Goal: Information Seeking & Learning: Learn about a topic

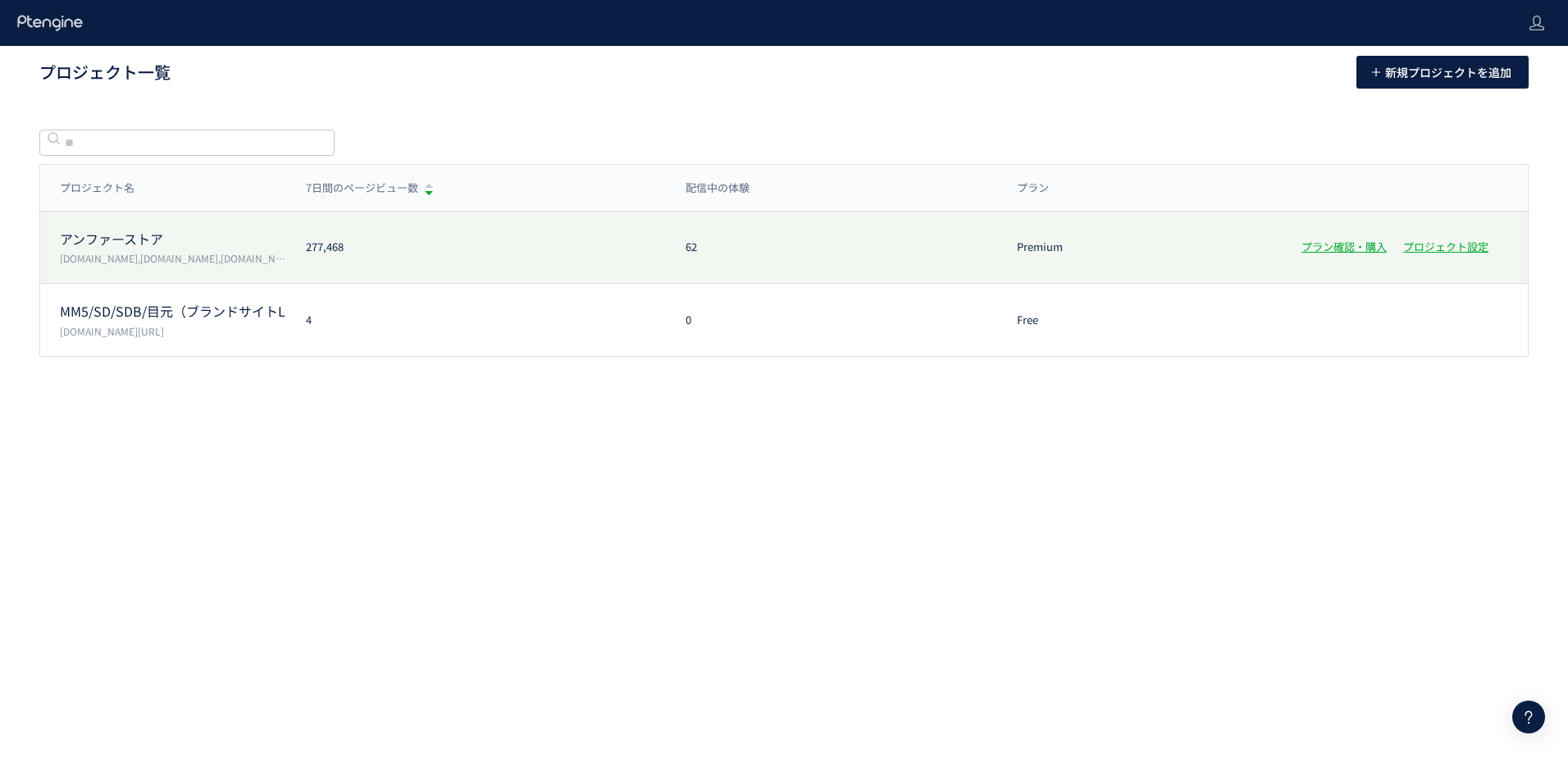
click at [117, 241] on p "アンファーストア" at bounding box center [173, 239] width 226 height 19
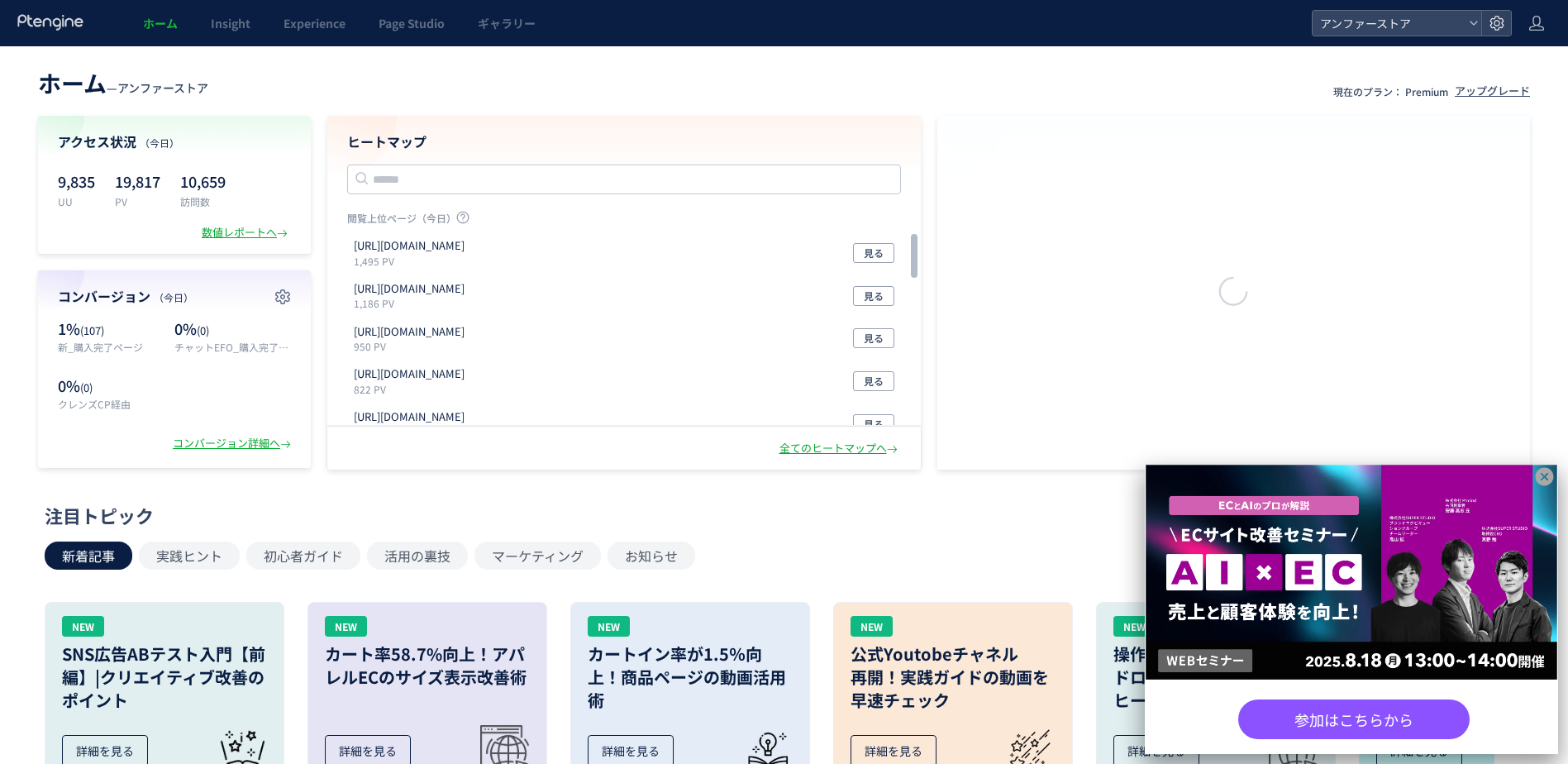
click at [124, 177] on p "19,817" at bounding box center [138, 181] width 45 height 26
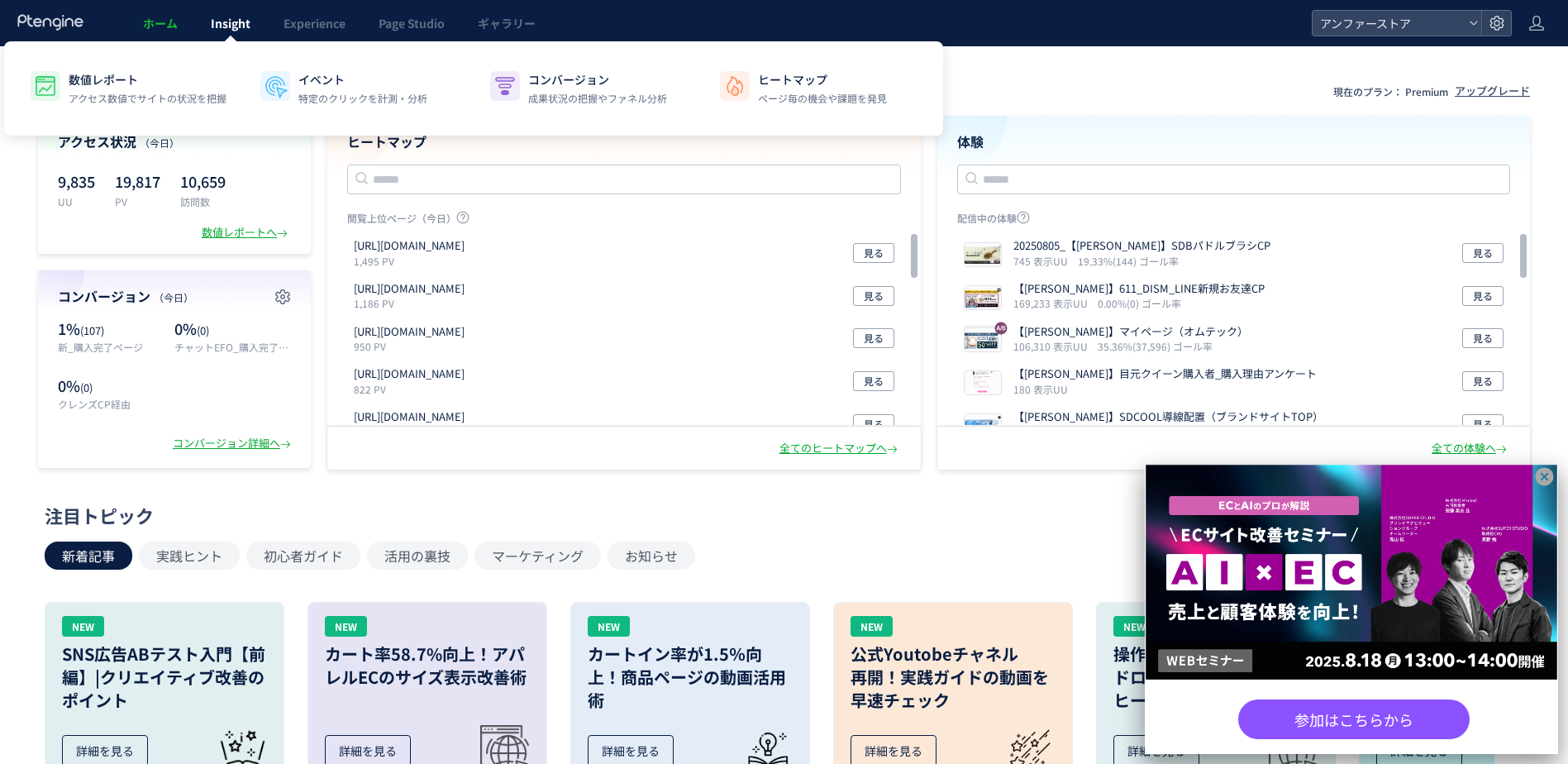
click at [253, 23] on link "Insight" at bounding box center [230, 23] width 73 height 46
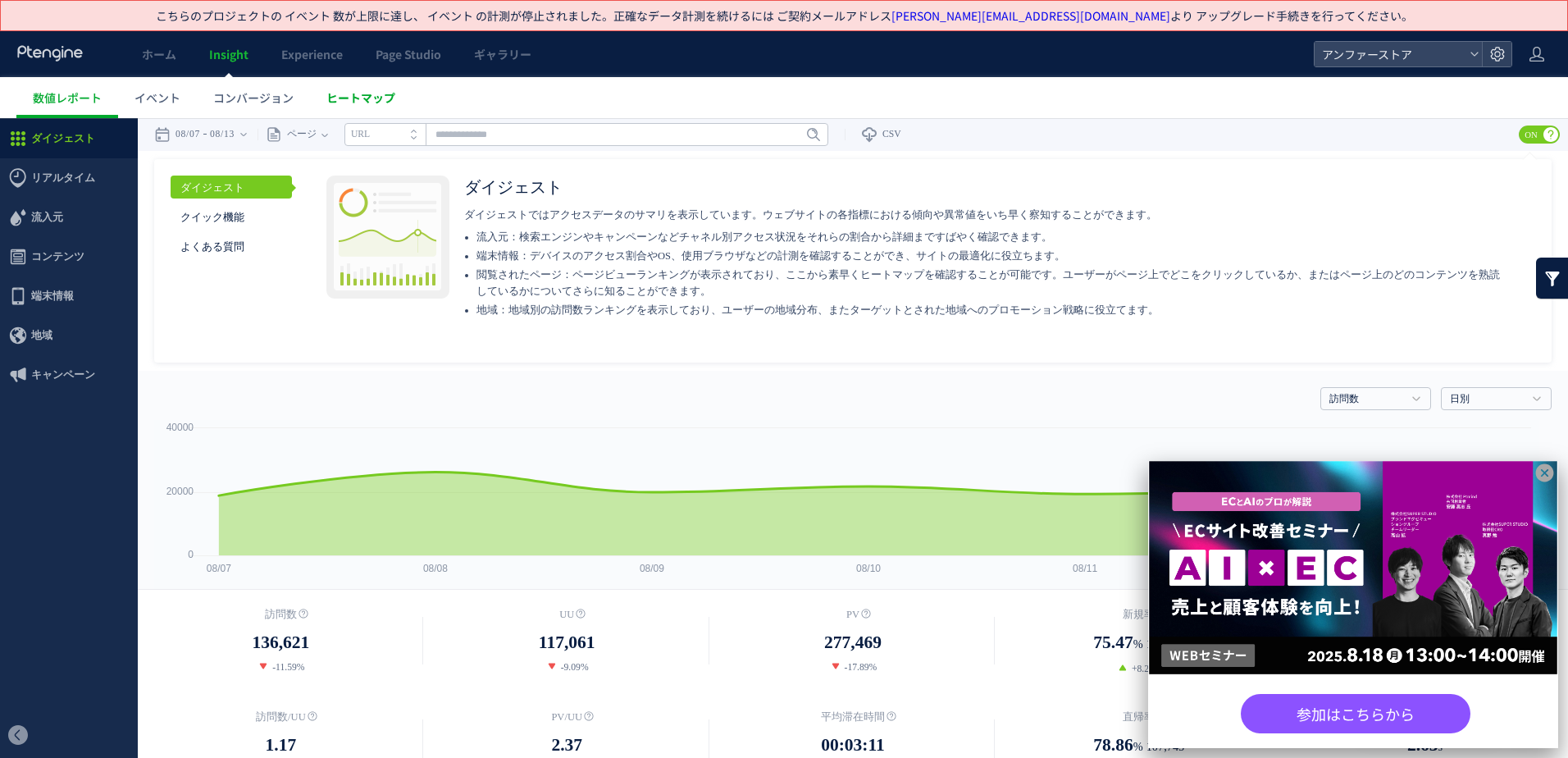
click at [392, 95] on span "ヒートマップ" at bounding box center [361, 98] width 69 height 17
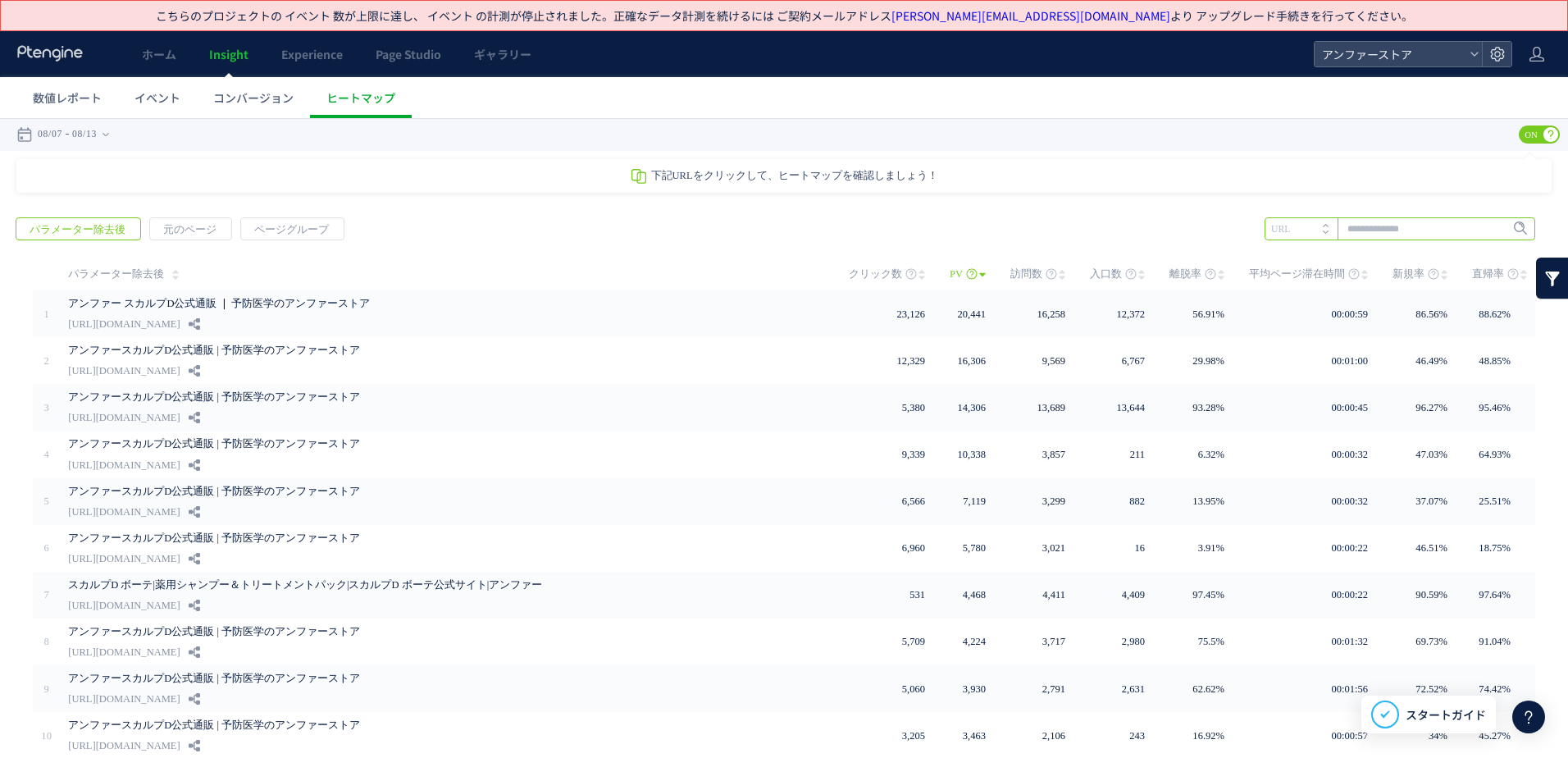
click at [1354, 223] on input "text" at bounding box center [1400, 228] width 270 height 23
type input "***"
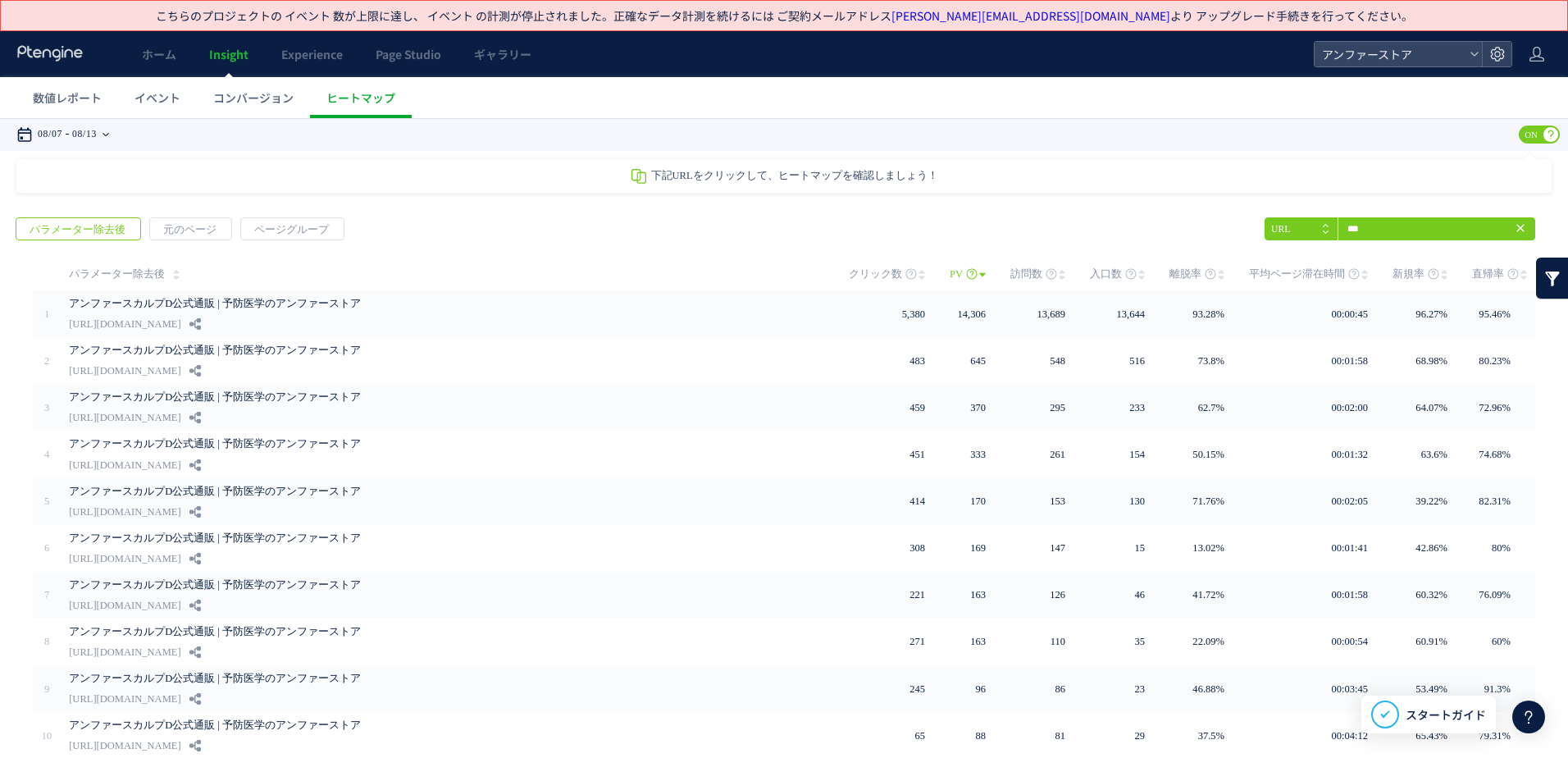
click at [80, 135] on time "08/13" at bounding box center [84, 134] width 24 height 33
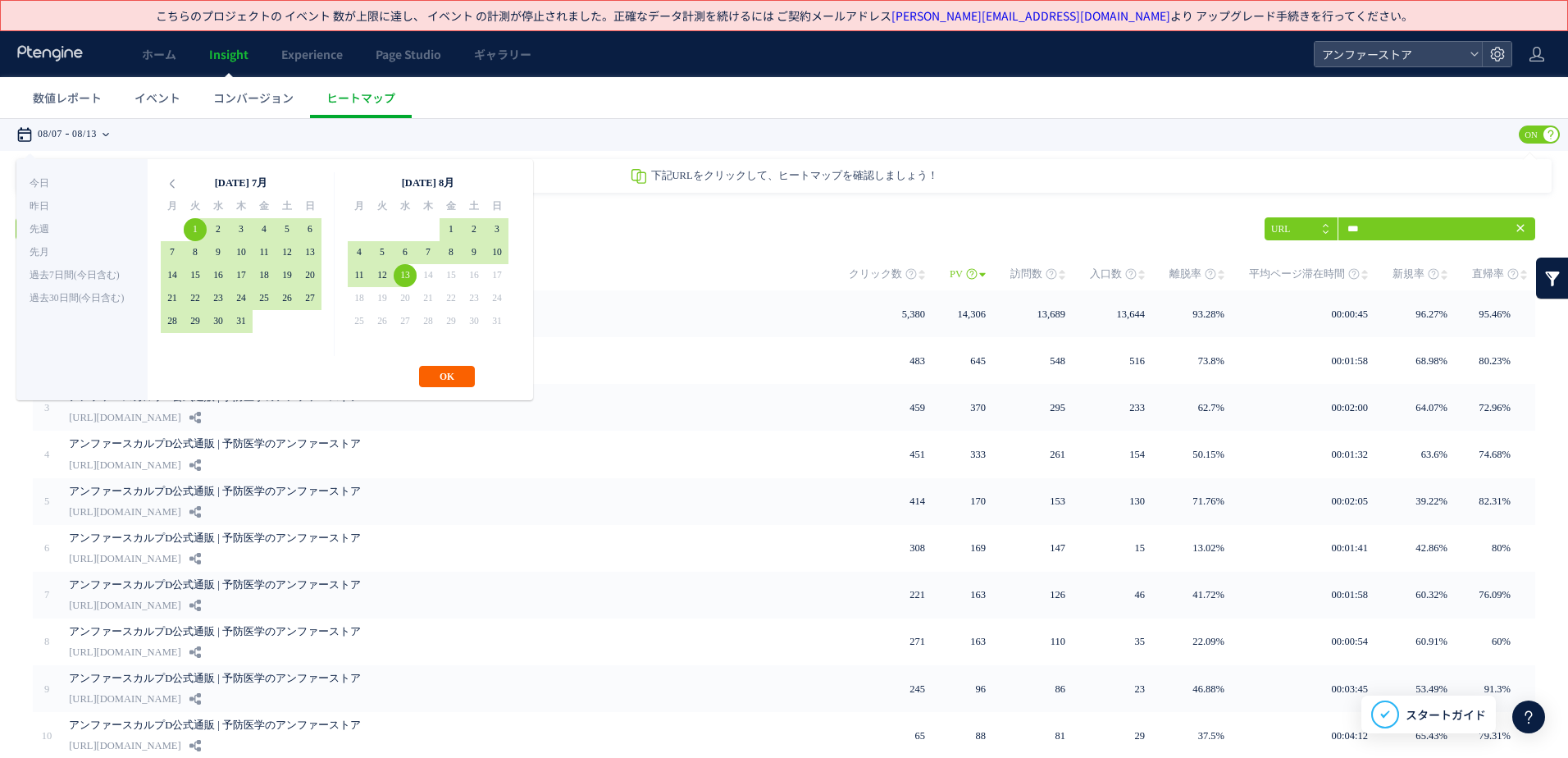
click at [446, 377] on button "OK" at bounding box center [447, 376] width 56 height 22
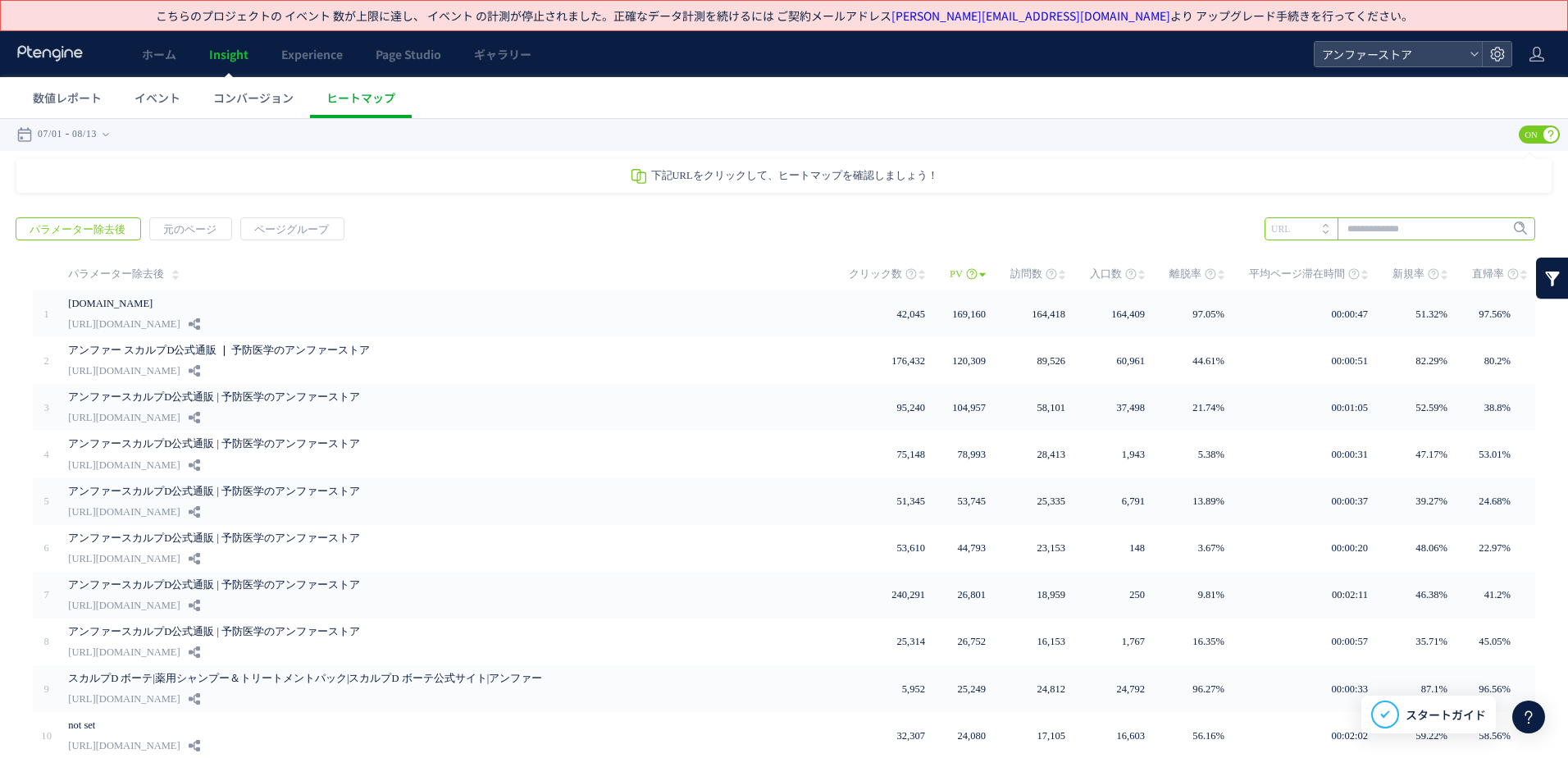
click at [1356, 236] on input "text" at bounding box center [1400, 228] width 270 height 23
type input "***"
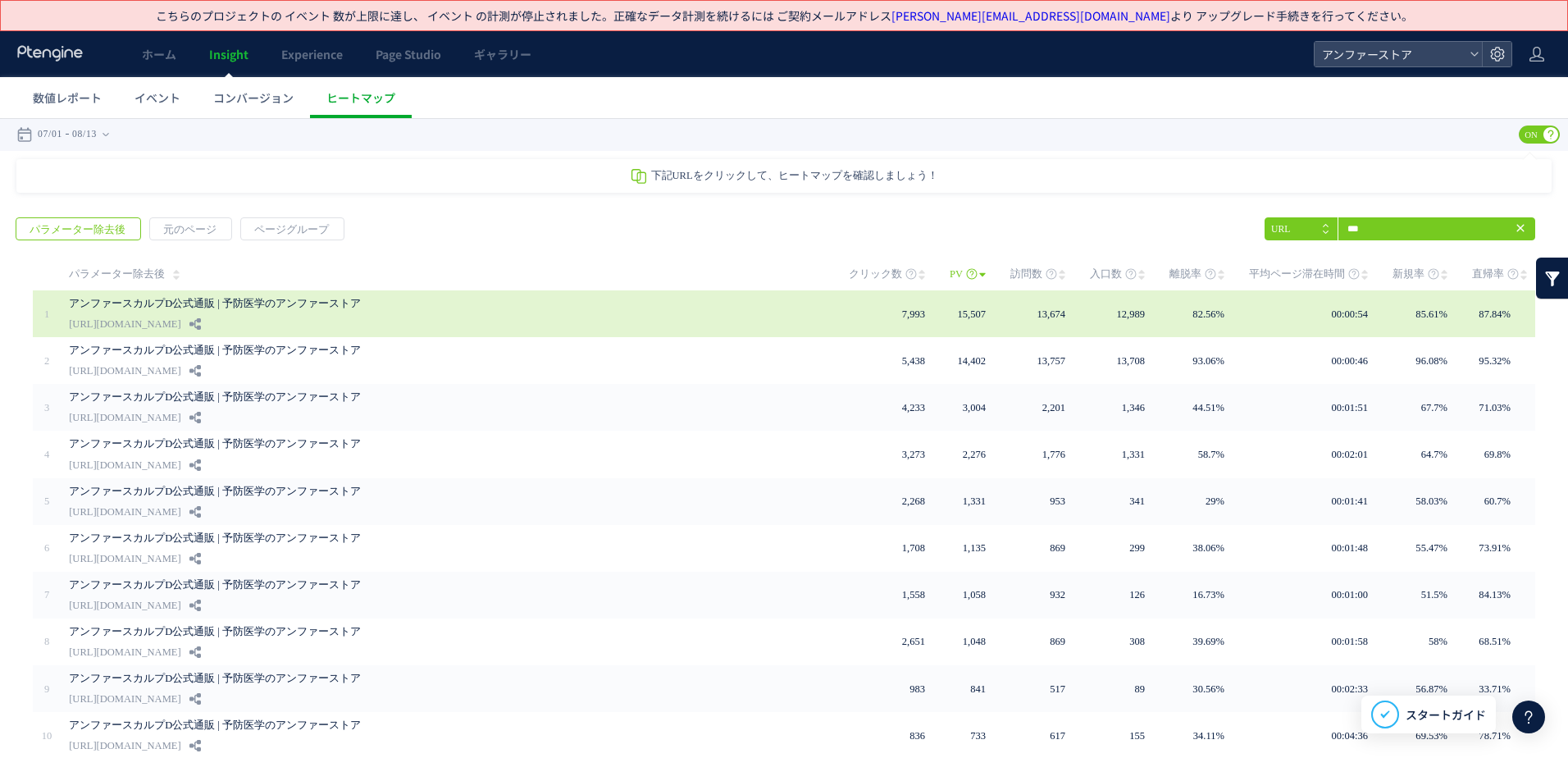
click at [181, 327] on link "[URL][DOMAIN_NAME]" at bounding box center [124, 324] width 111 height 20
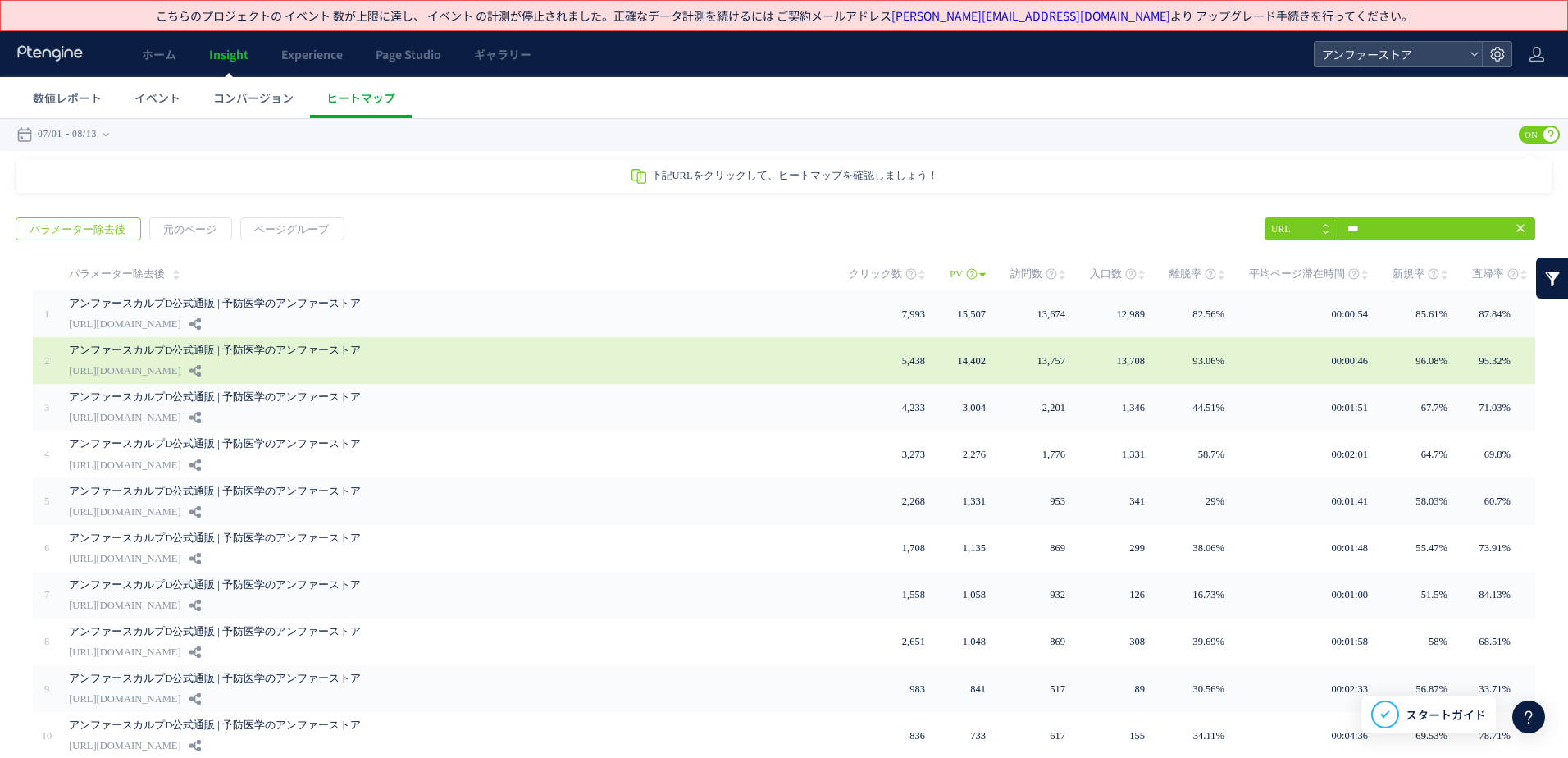
click at [181, 366] on link "[URL][DOMAIN_NAME]" at bounding box center [124, 371] width 111 height 20
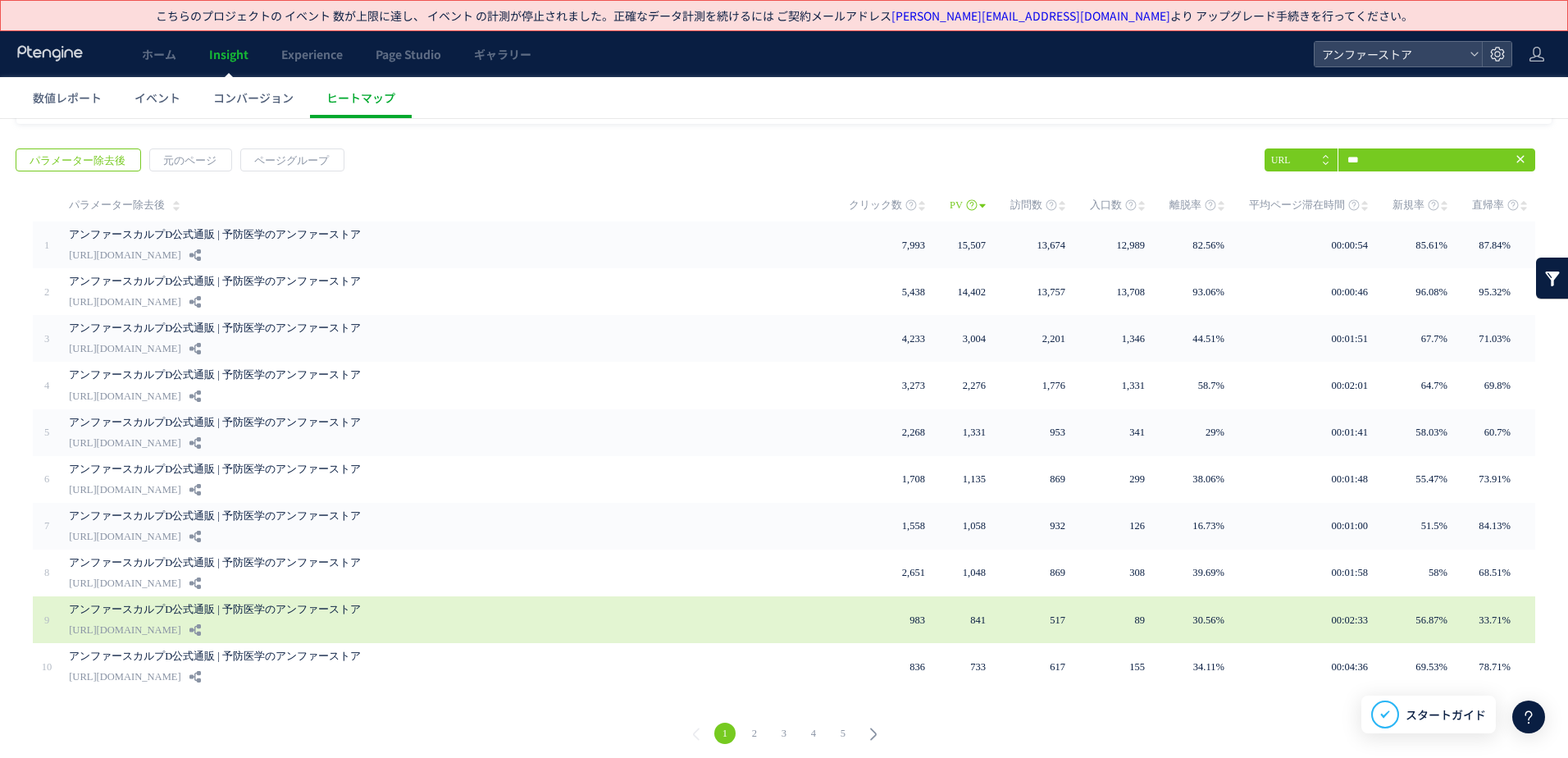
scroll to position [70, 0]
click at [181, 621] on link "[URL][DOMAIN_NAME]" at bounding box center [124, 628] width 111 height 20
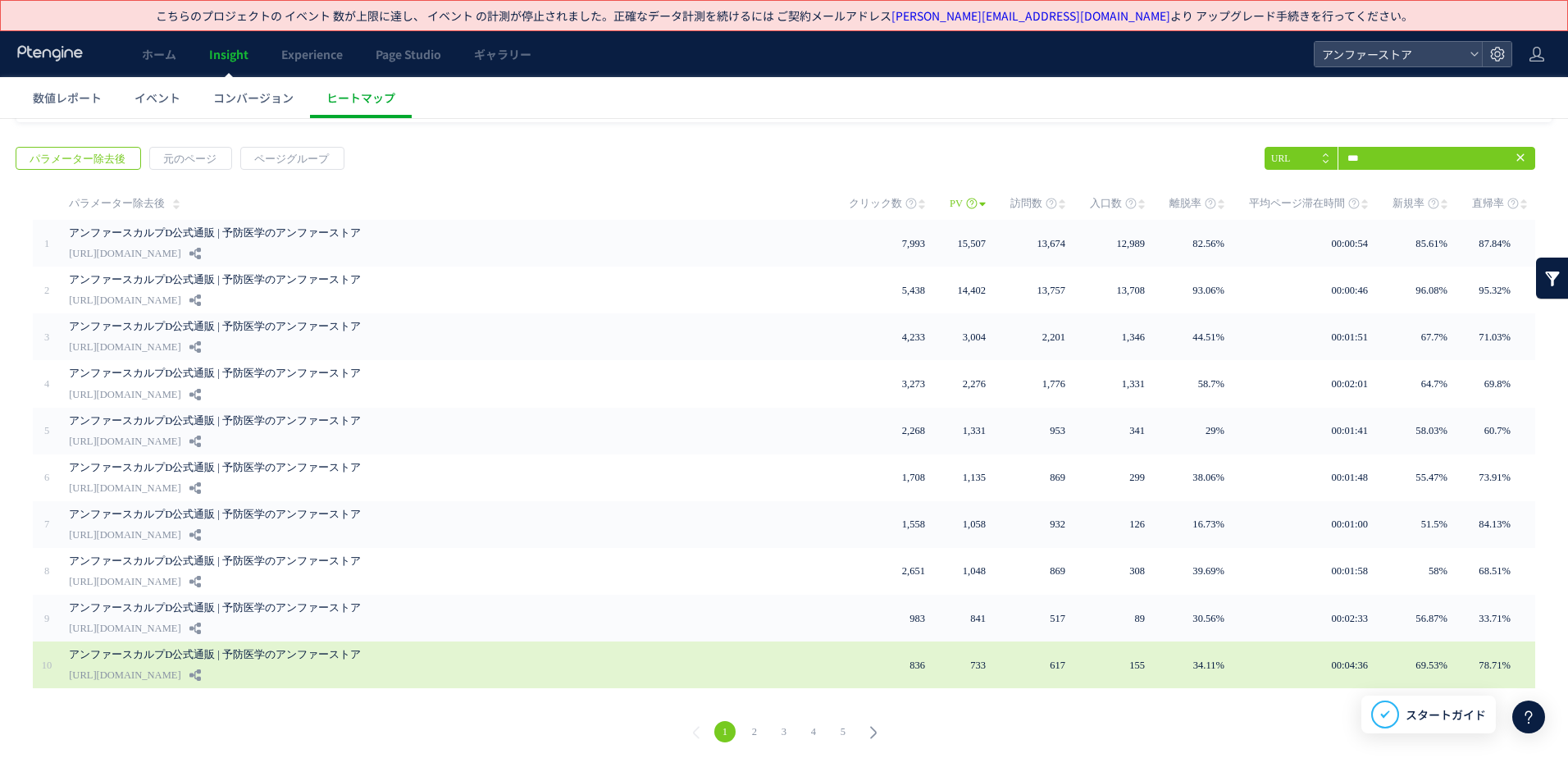
drag, startPoint x: 326, startPoint y: 670, endPoint x: 258, endPoint y: 672, distance: 68.0
click at [258, 672] on div "アンファースカルプD公式通販 | 予防医学のアンファーストア [URL][DOMAIN_NAME]" at bounding box center [447, 664] width 757 height 47
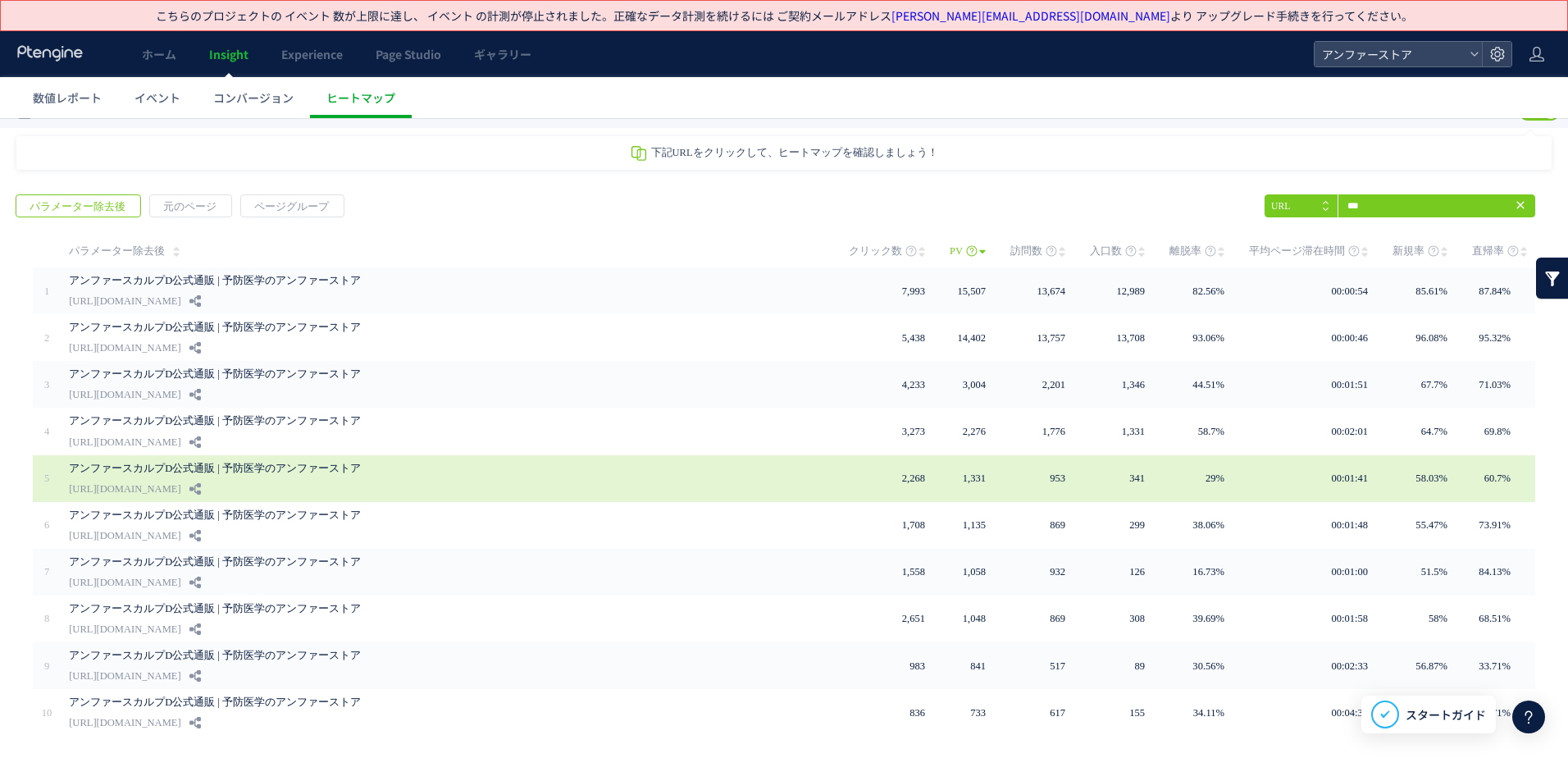
scroll to position [0, 0]
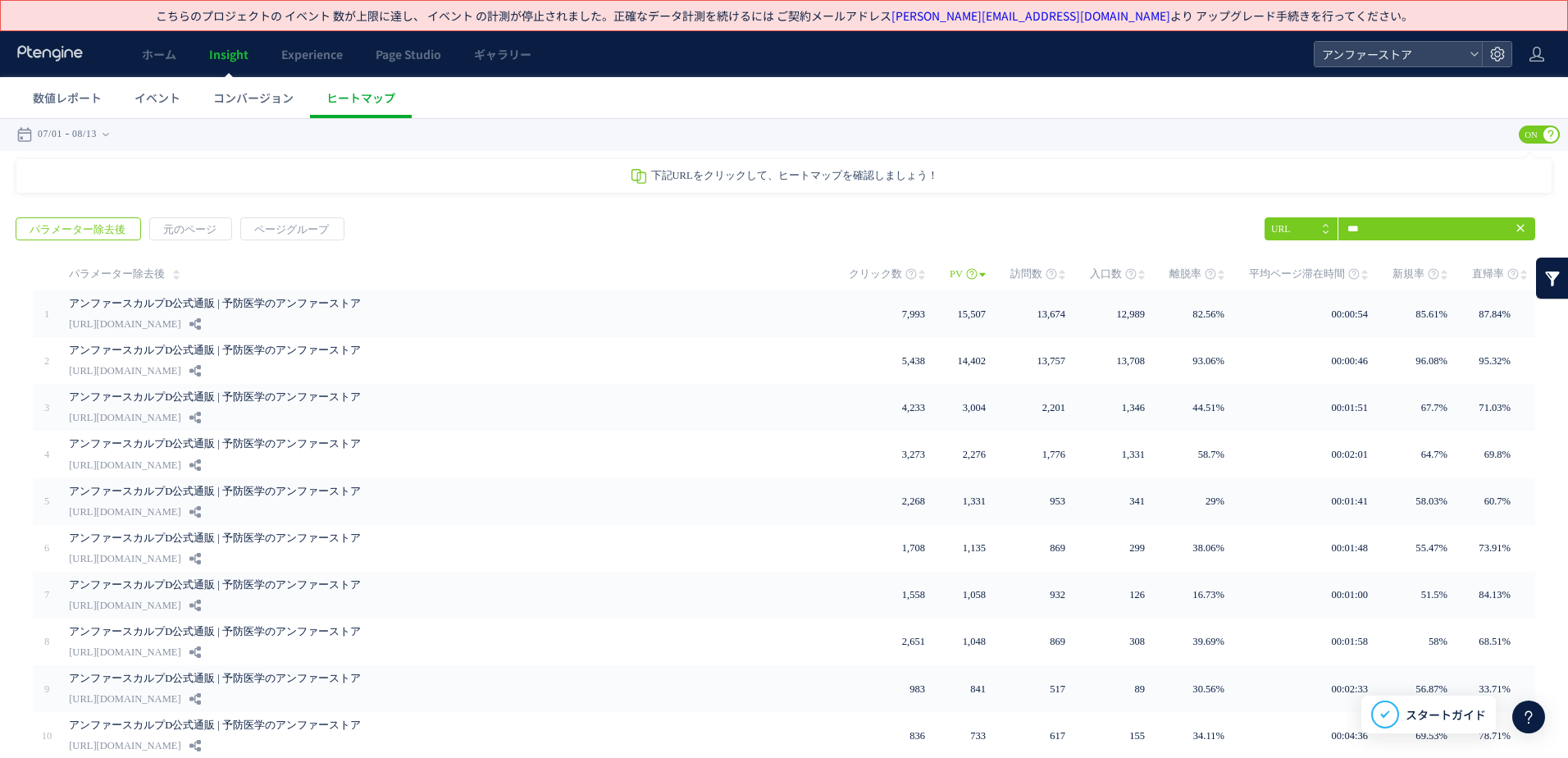
click at [1514, 231] on icon at bounding box center [1520, 228] width 13 height 13
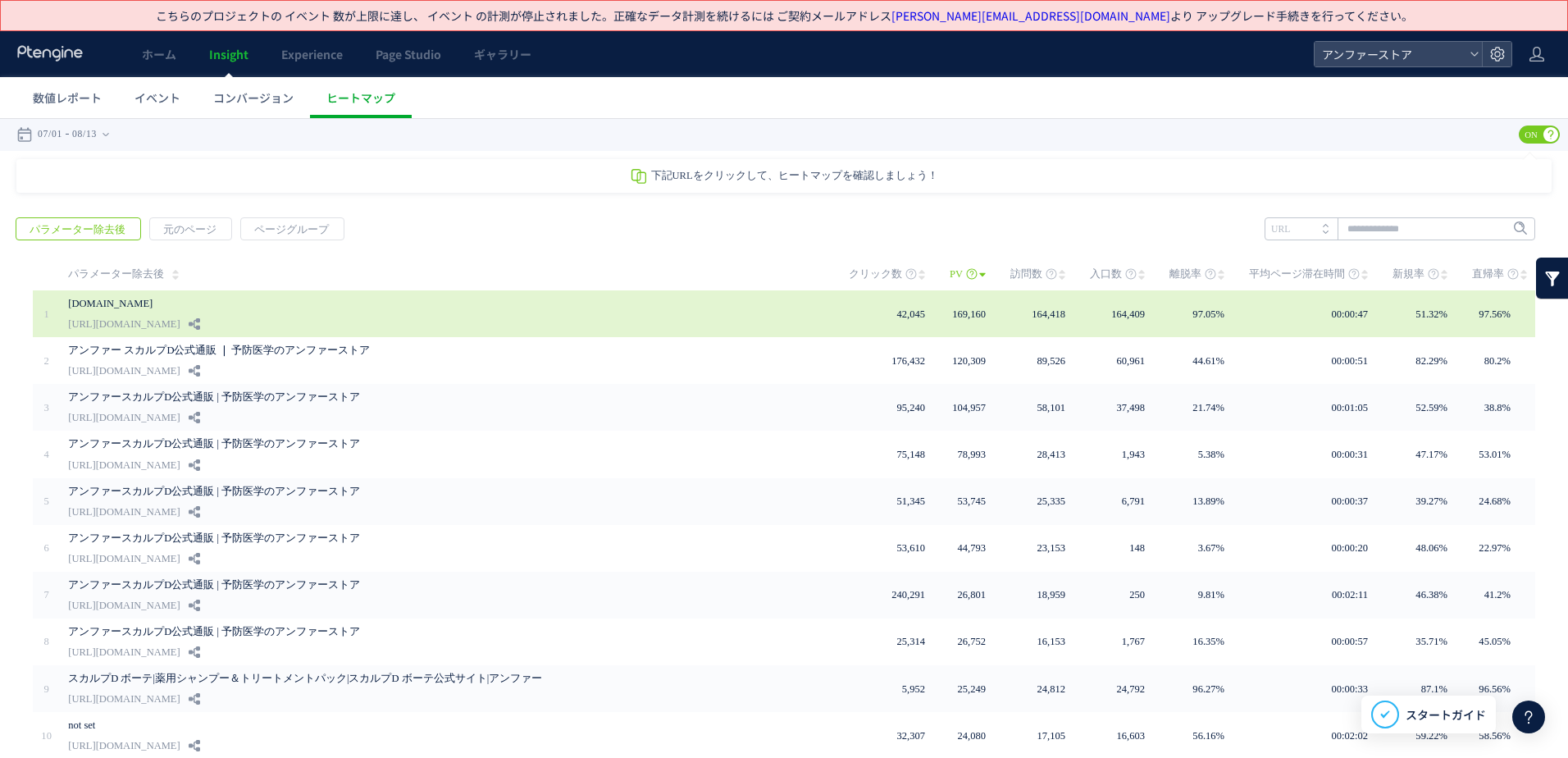
click at [180, 320] on link "[URL][DOMAIN_NAME]" at bounding box center [123, 324] width 111 height 20
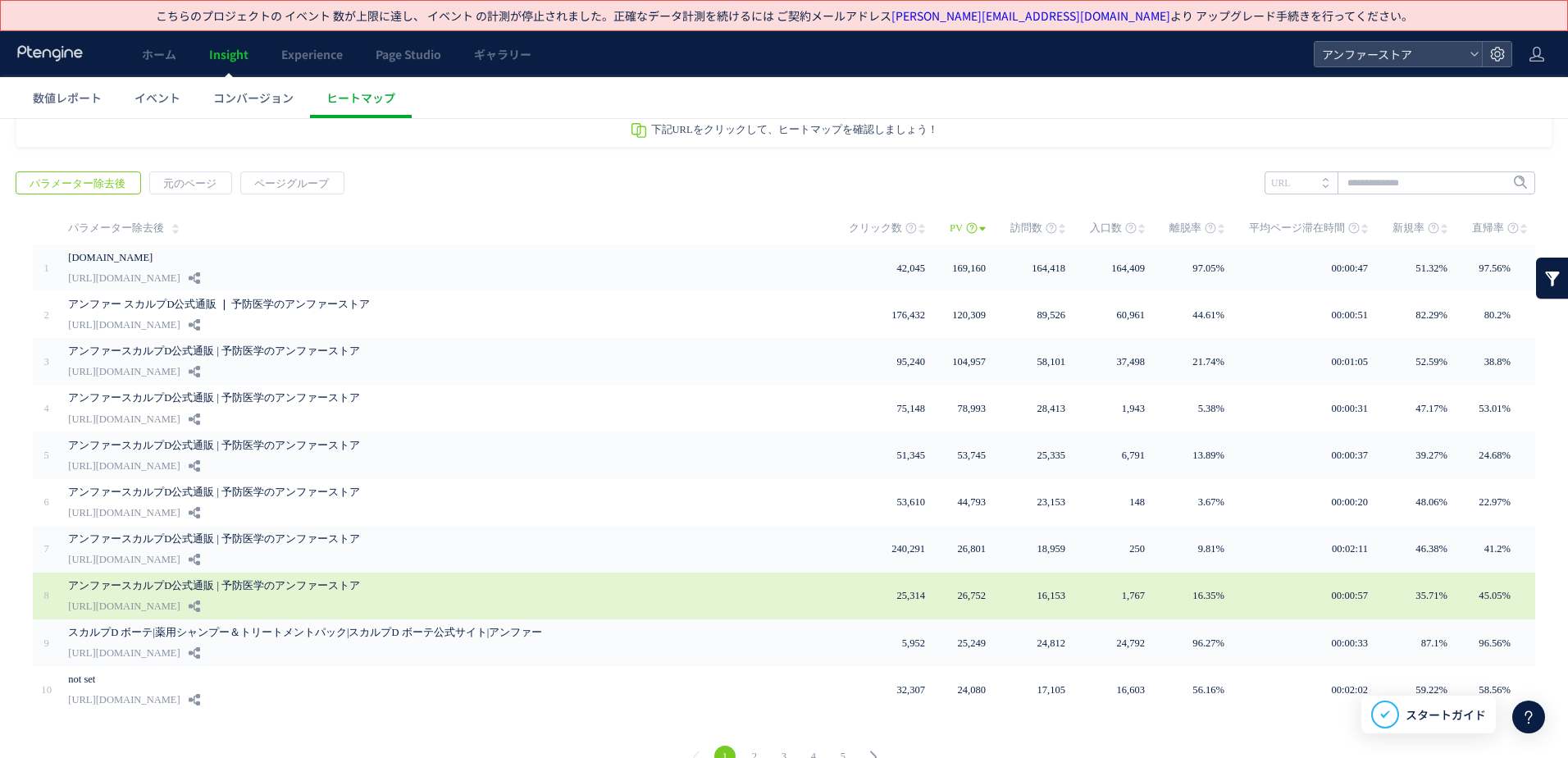
scroll to position [70, 0]
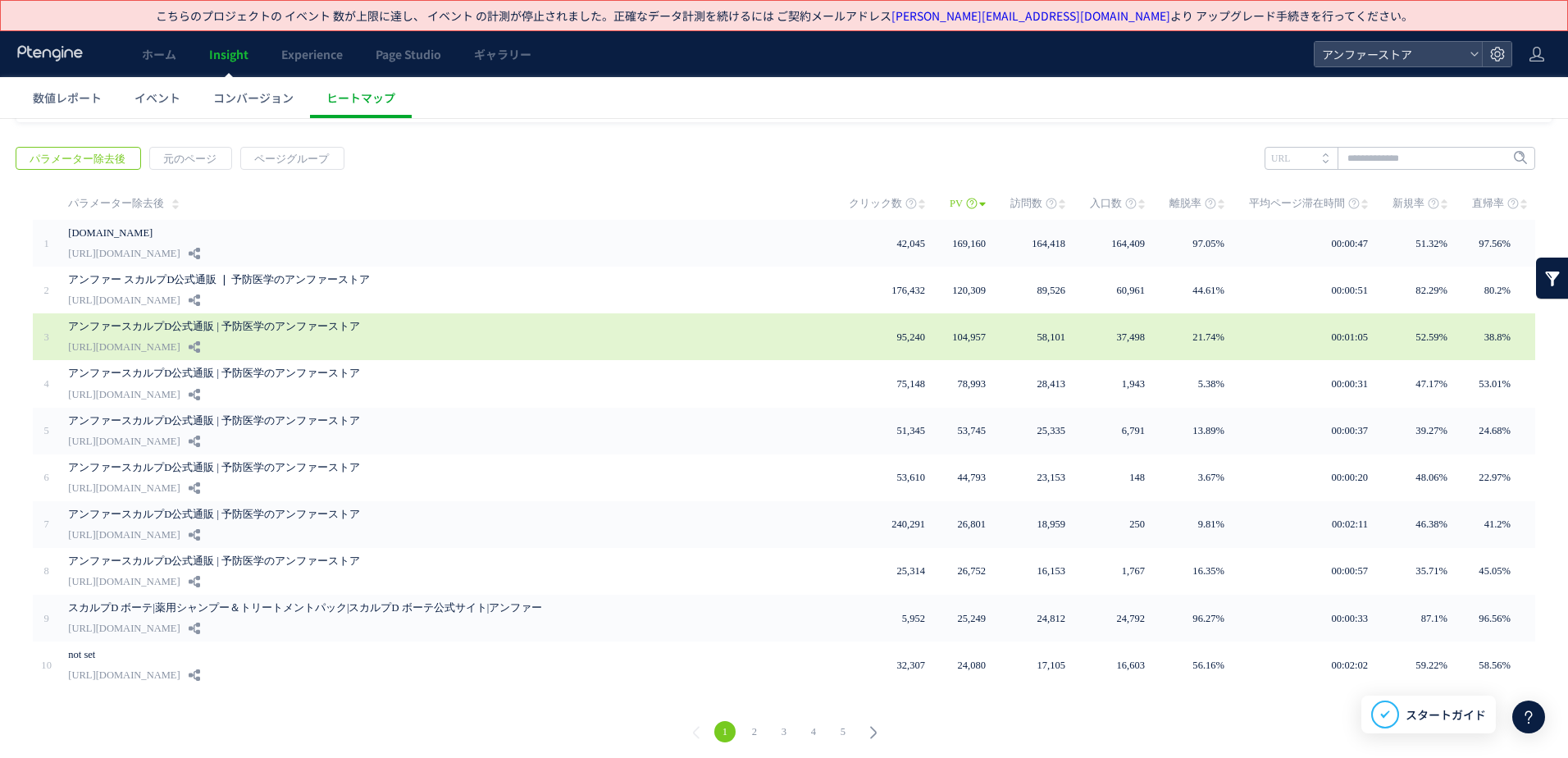
click at [163, 346] on link "[URL][DOMAIN_NAME]" at bounding box center [123, 346] width 111 height 20
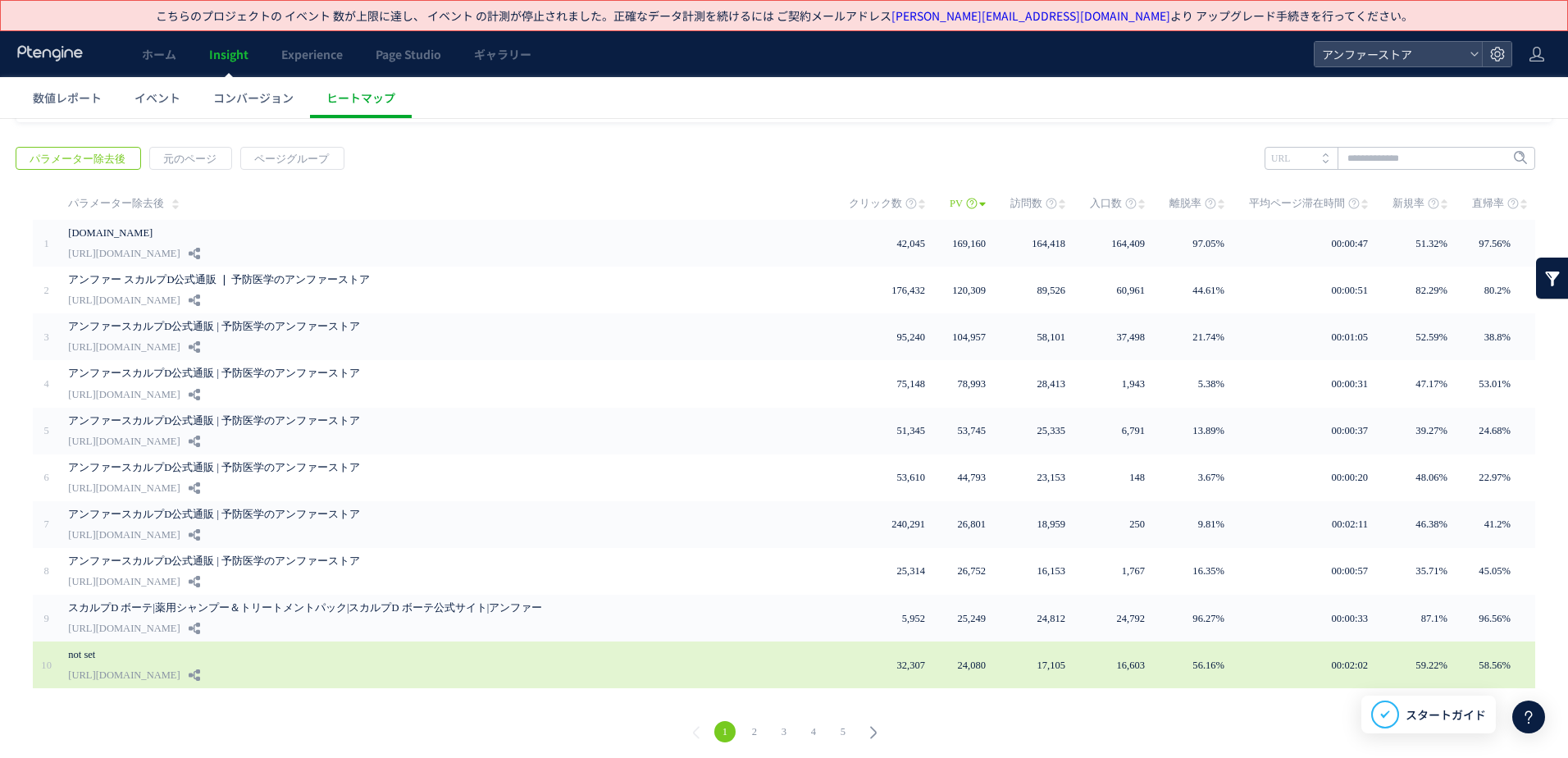
click at [152, 672] on link "[URL][DOMAIN_NAME]" at bounding box center [123, 675] width 111 height 20
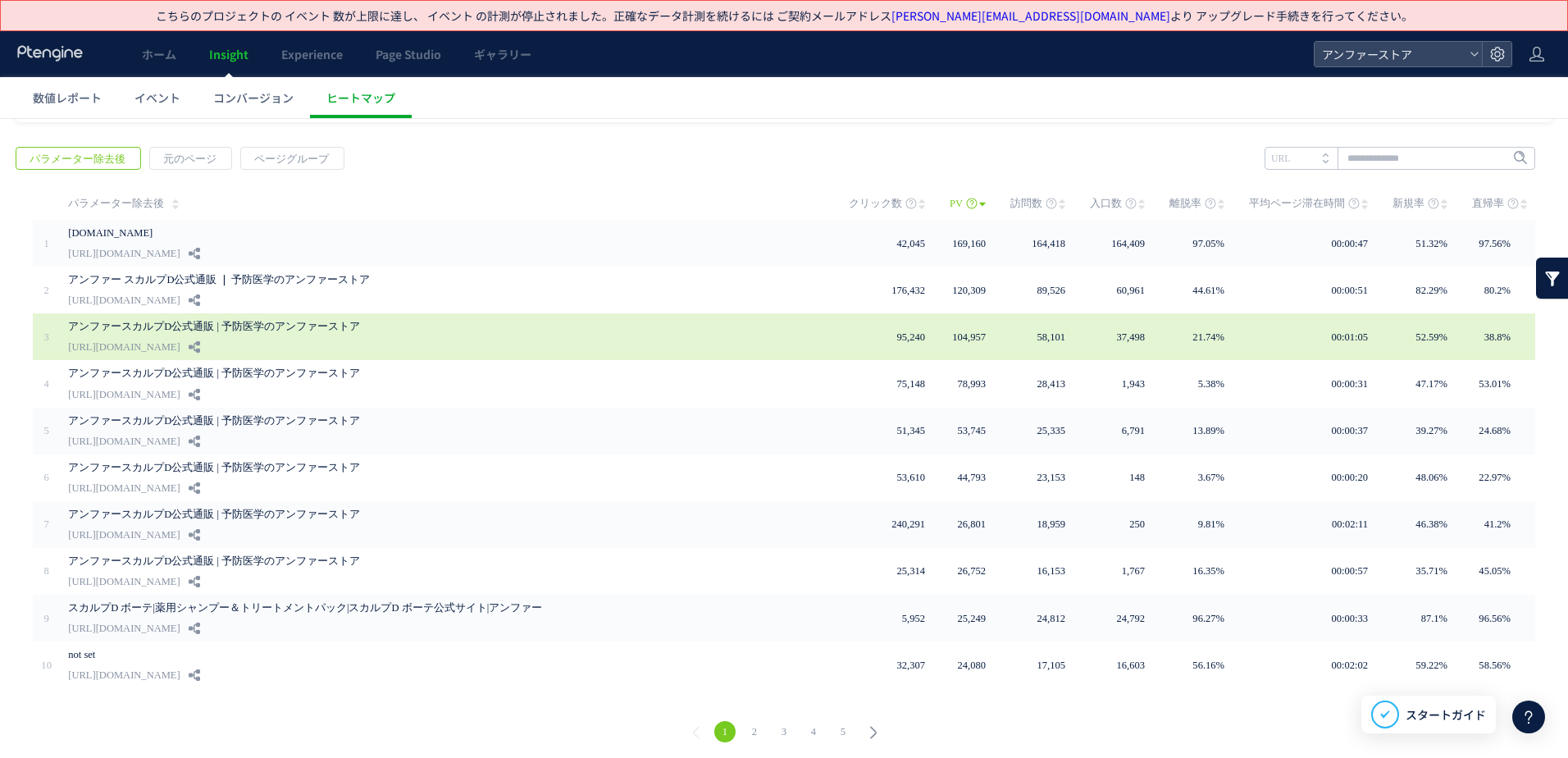
scroll to position [0, 0]
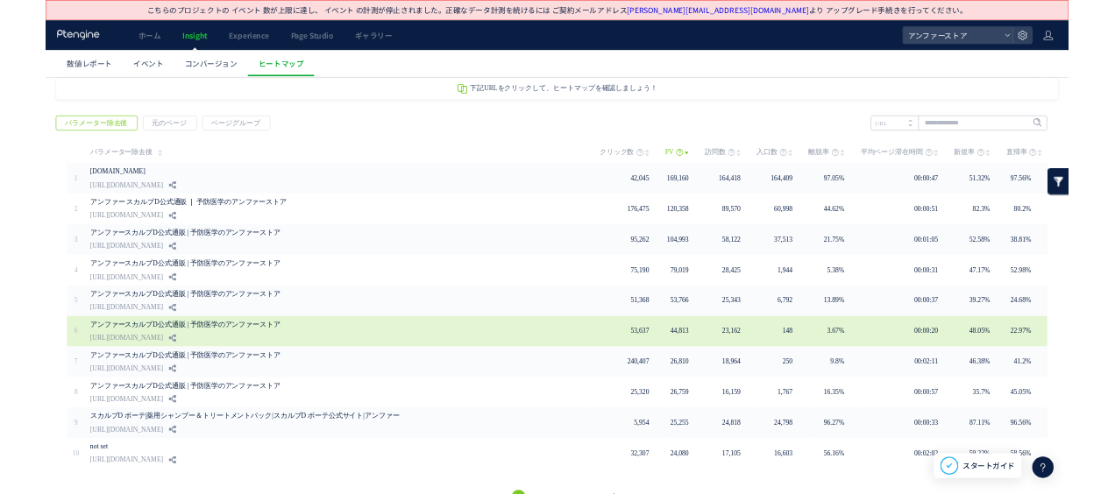
scroll to position [75, 0]
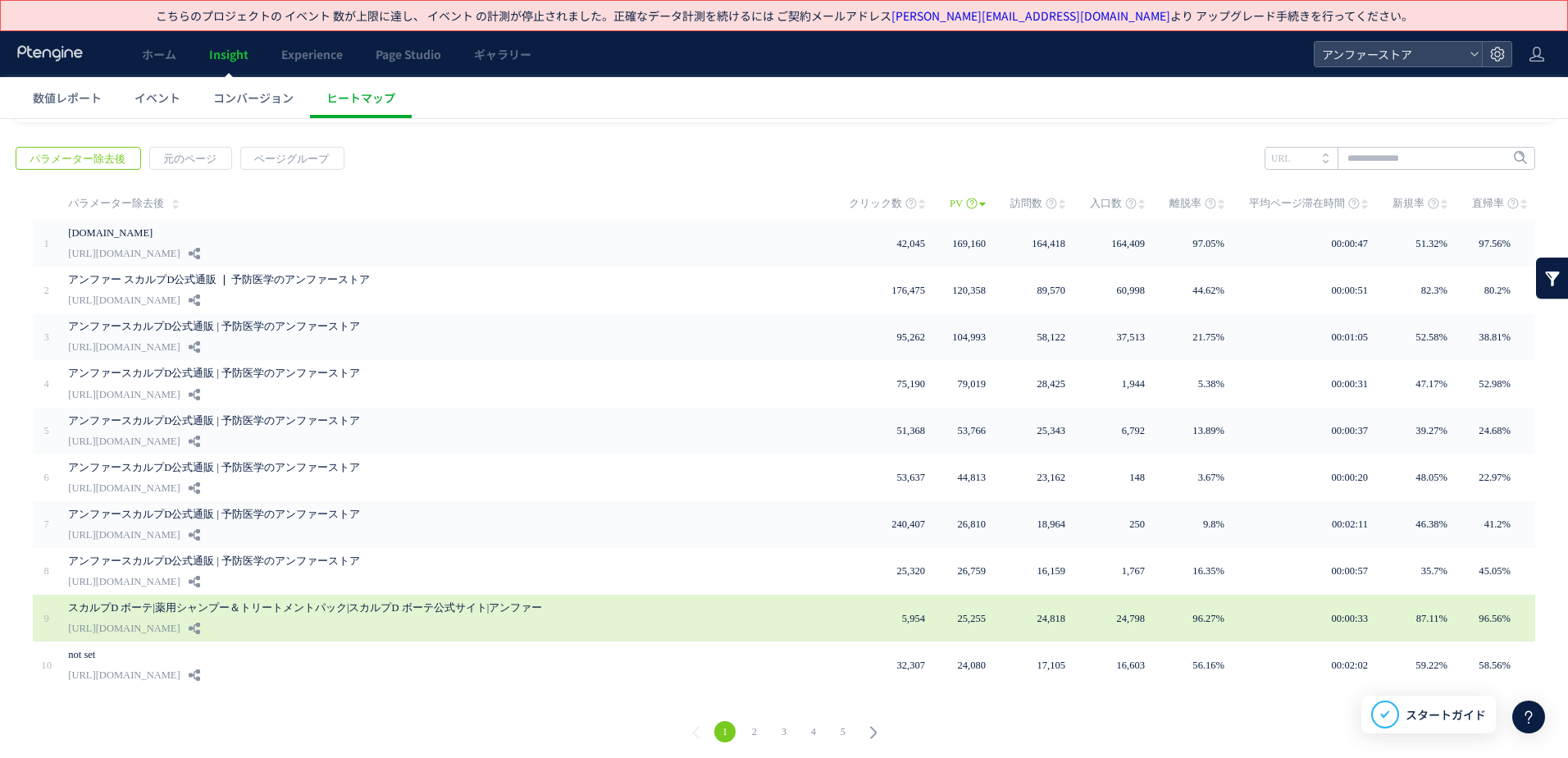
click at [180, 623] on link "[URL][DOMAIN_NAME]" at bounding box center [123, 628] width 111 height 20
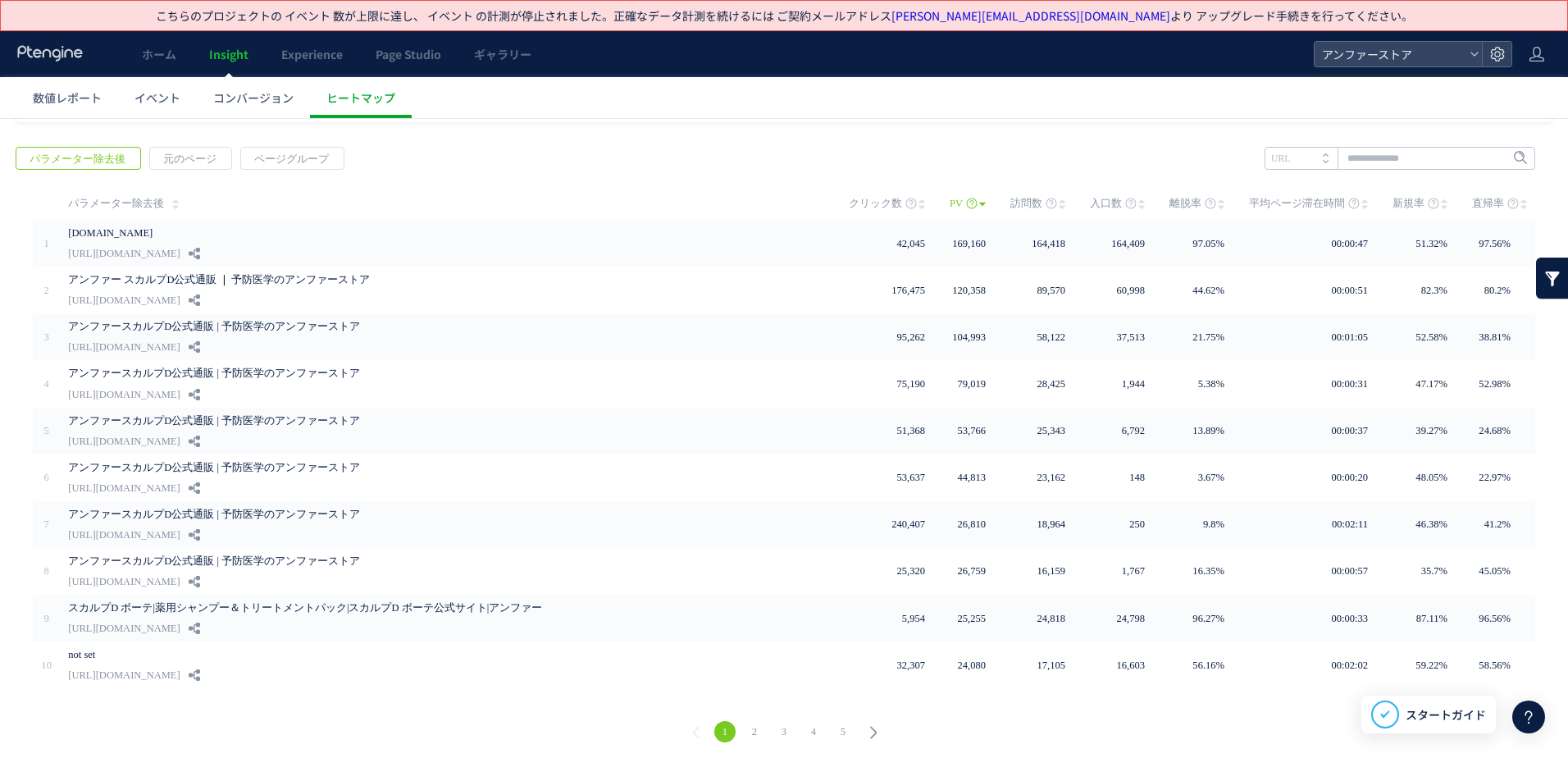
click at [750, 728] on link "2" at bounding box center [754, 731] width 22 height 22
